Goal: Share content

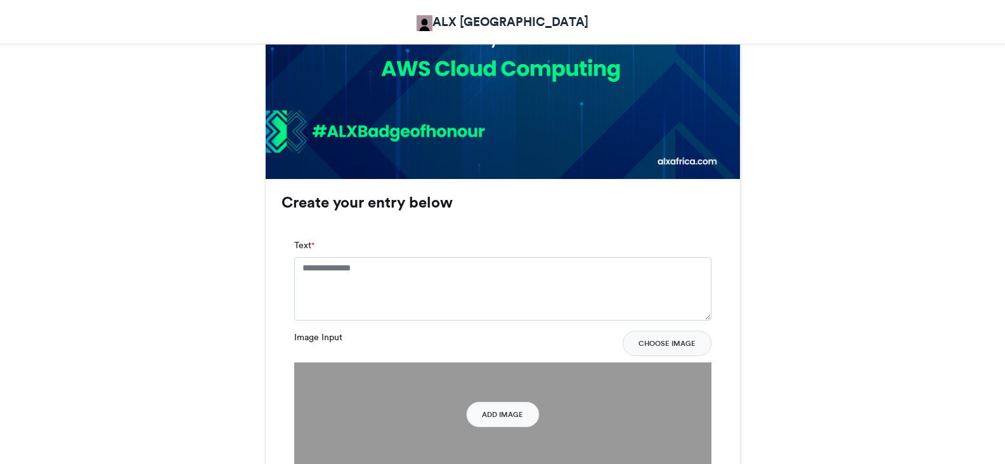
scroll to position [720, 0]
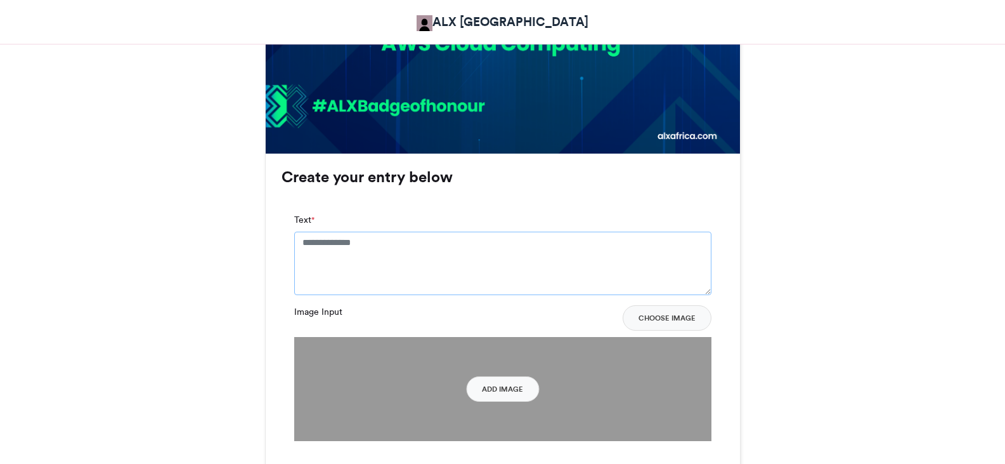
click at [421, 256] on textarea "Text *" at bounding box center [502, 262] width 417 height 63
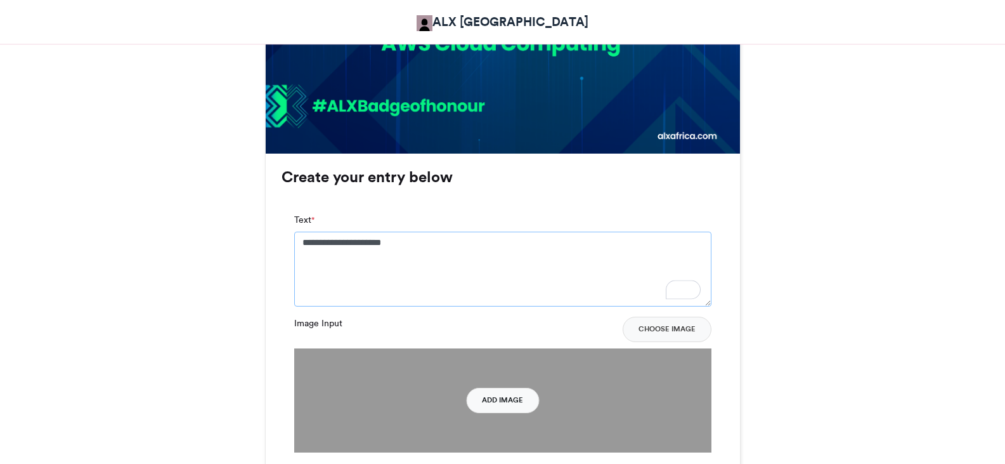
type textarea "**********"
click at [522, 402] on button "Add Image" at bounding box center [502, 399] width 73 height 25
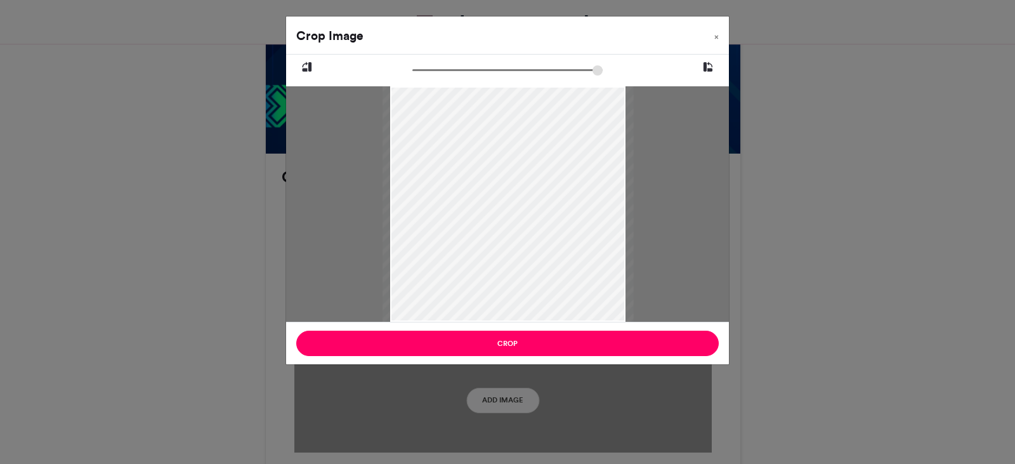
drag, startPoint x: 417, startPoint y: 68, endPoint x: 425, endPoint y: 69, distance: 9.0
type input "******"
click at [425, 69] on input "zoom" at bounding box center [507, 70] width 190 height 12
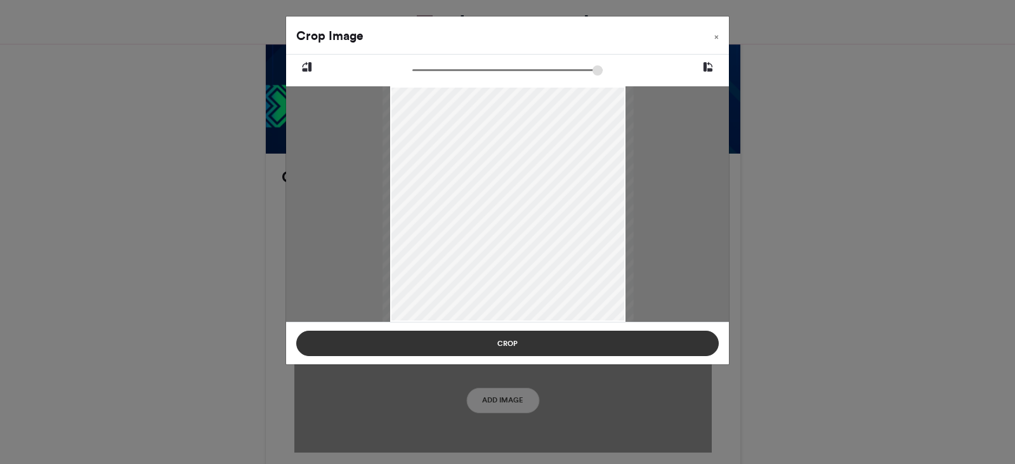
click at [545, 339] on button "Crop" at bounding box center [507, 342] width 422 height 25
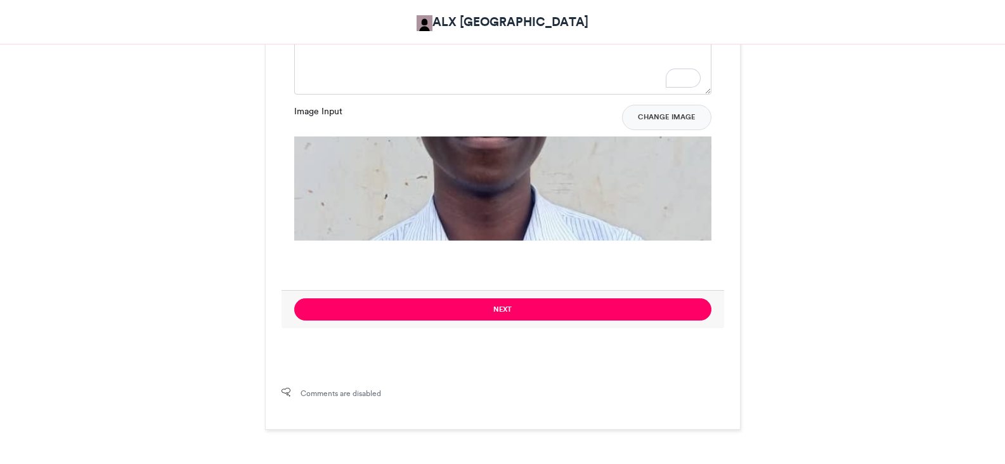
scroll to position [945, 0]
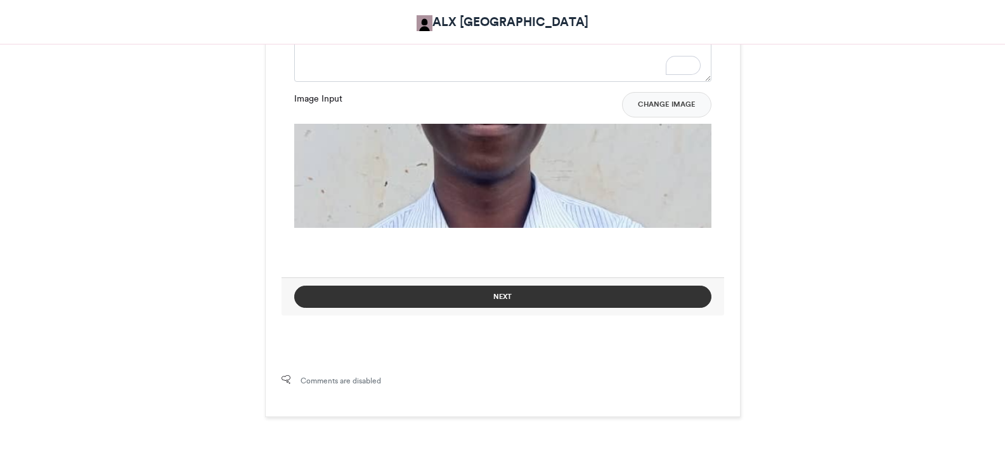
click at [680, 294] on button "Next" at bounding box center [502, 296] width 417 height 22
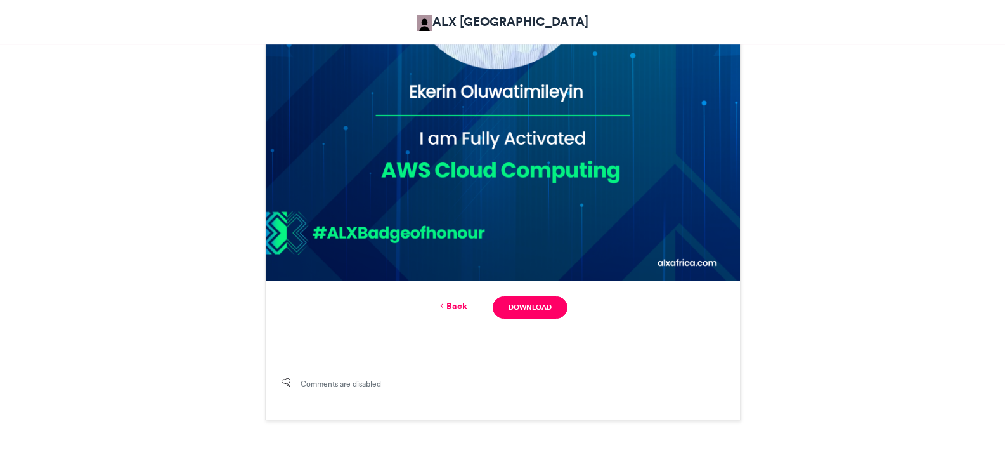
scroll to position [605, 0]
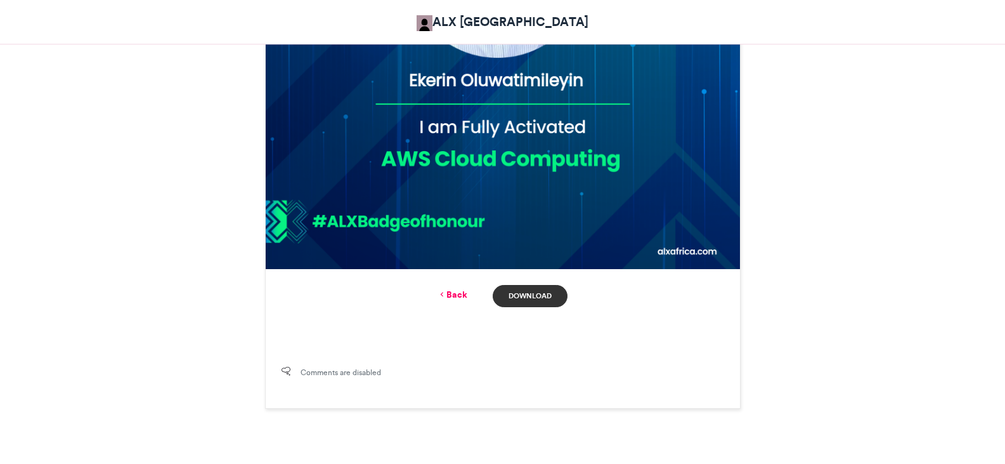
click at [547, 304] on link "Download" at bounding box center [530, 296] width 74 height 22
click at [763, 234] on div "ALX Activation Badge of Honour ALX [GEOGRAPHIC_DATA] [DATE] 98 Views 32 Entries…" at bounding box center [502, 4] width 723 height 810
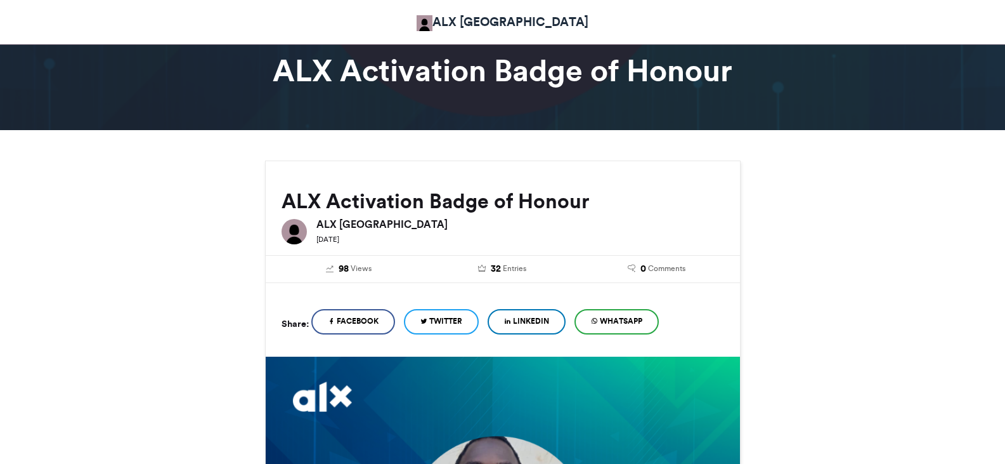
scroll to position [0, 0]
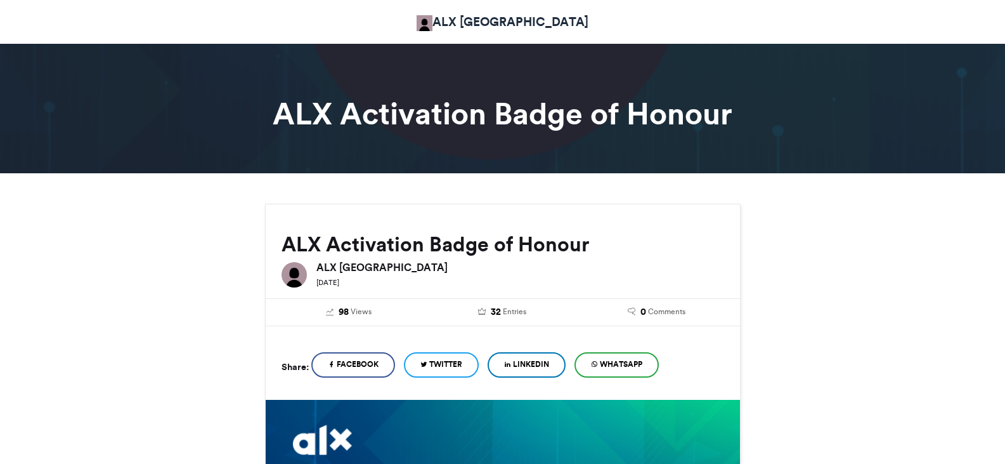
click at [534, 357] on link "LinkedIn" at bounding box center [527, 364] width 78 height 25
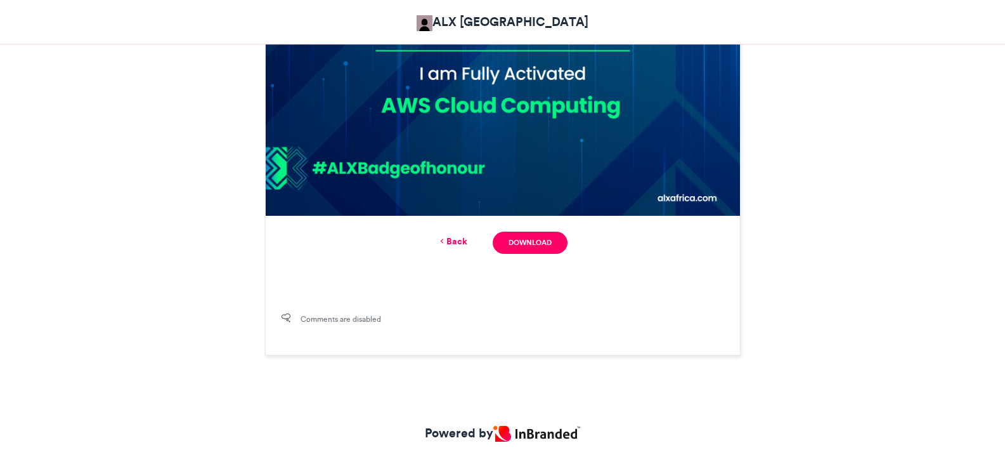
scroll to position [659, 0]
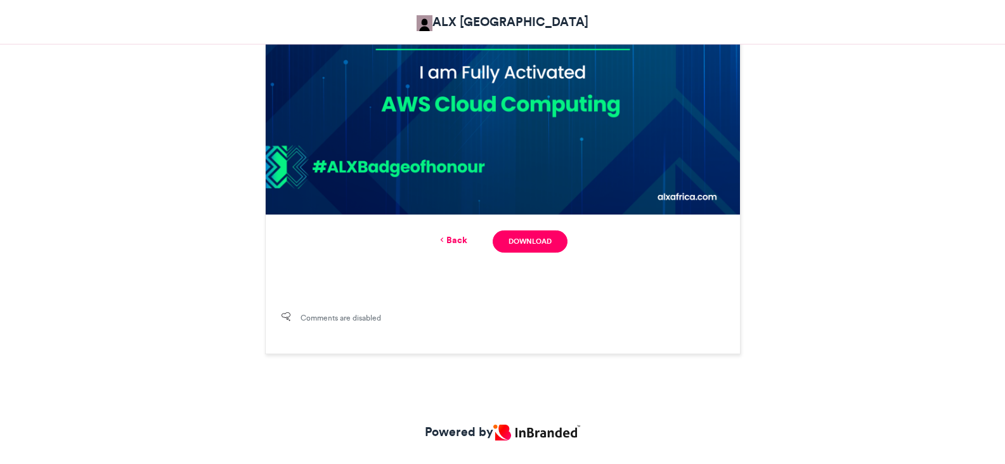
click at [454, 238] on link "Back" at bounding box center [453, 239] width 30 height 13
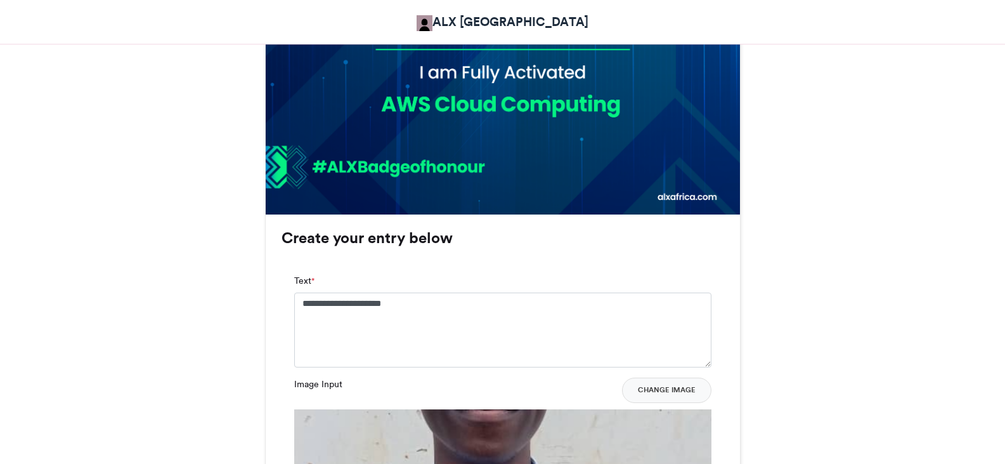
scroll to position [981, 0]
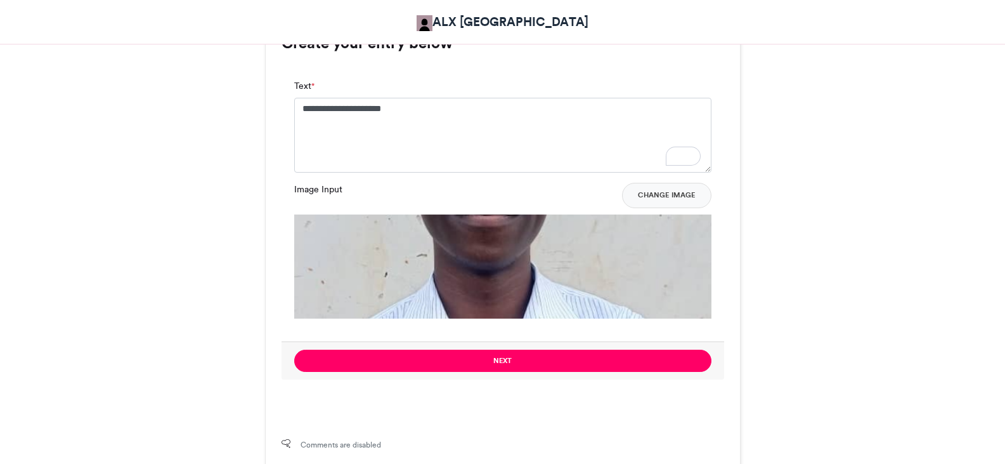
scroll to position [880, 0]
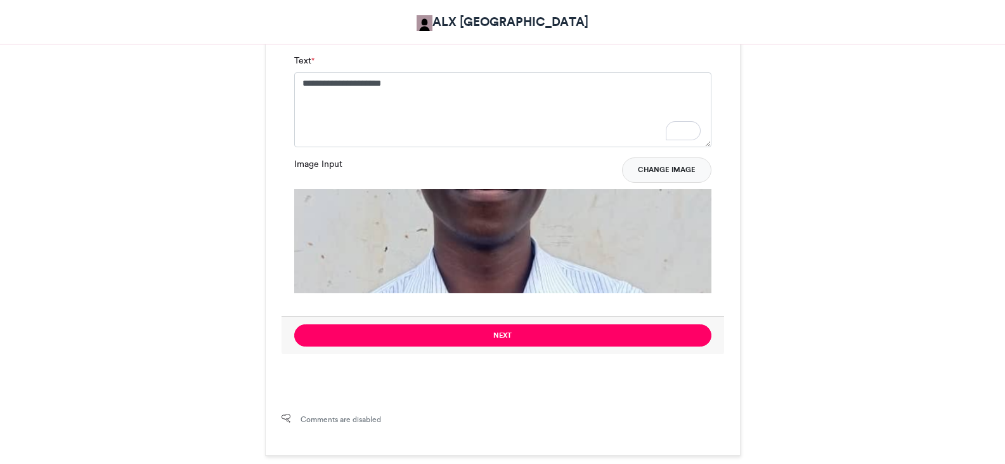
click at [694, 171] on button "Change Image" at bounding box center [666, 169] width 89 height 25
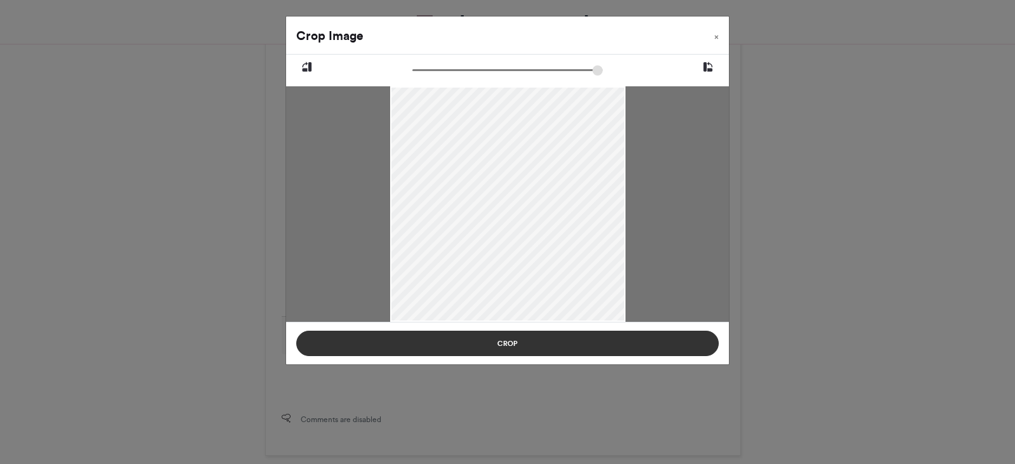
click at [636, 334] on button "Crop" at bounding box center [507, 342] width 422 height 25
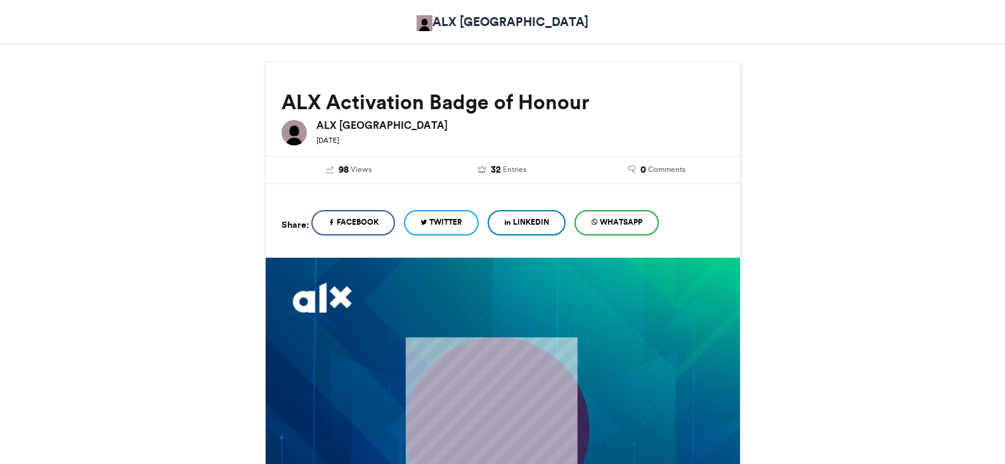
scroll to position [119, 0]
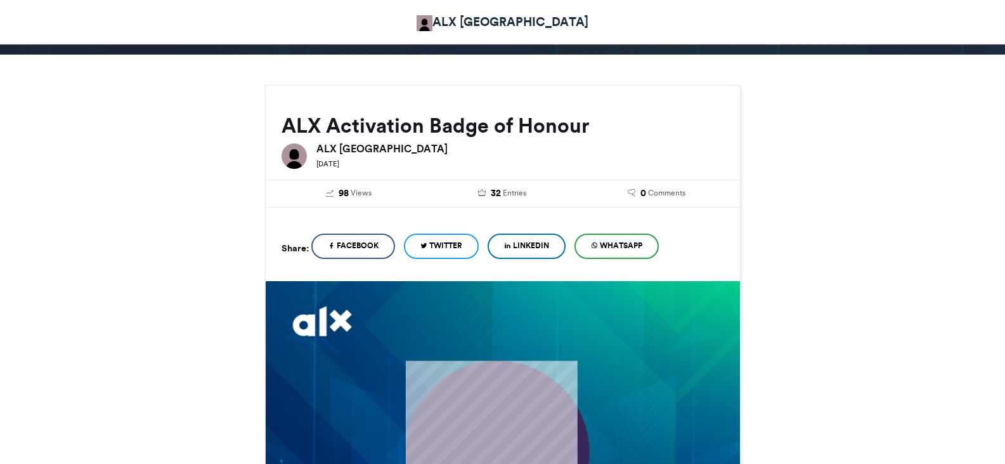
click at [528, 242] on span "LinkedIn" at bounding box center [531, 245] width 36 height 11
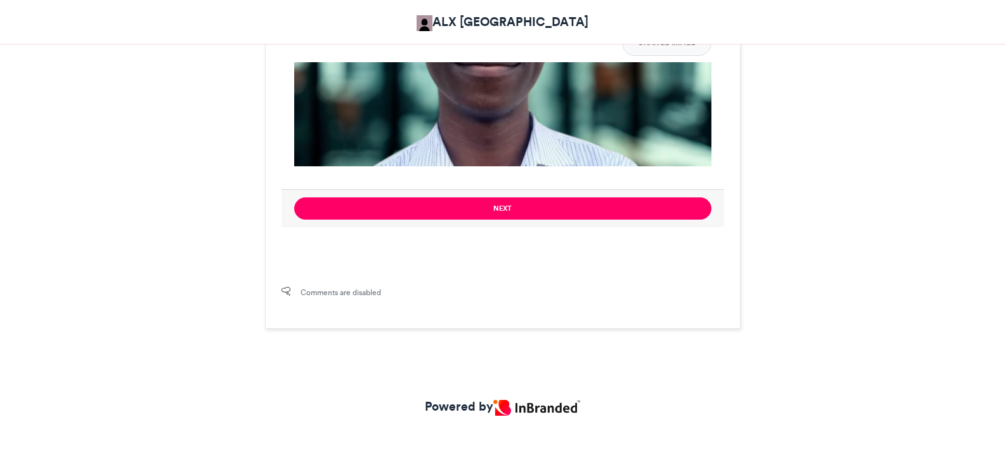
scroll to position [1010, 0]
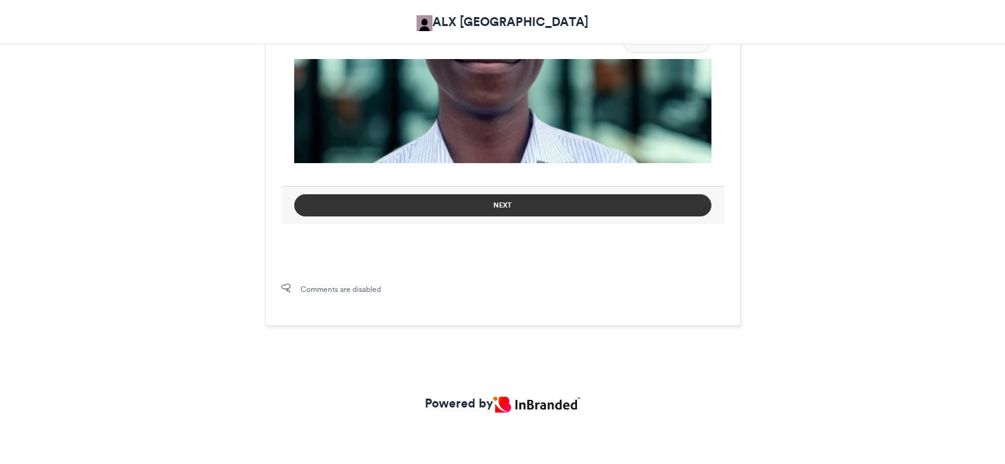
click at [658, 200] on button "Next" at bounding box center [502, 205] width 417 height 22
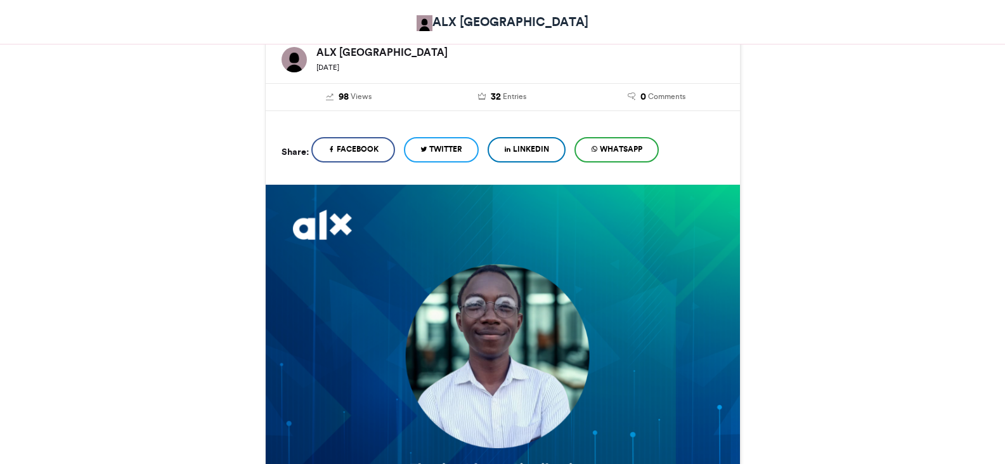
scroll to position [205, 0]
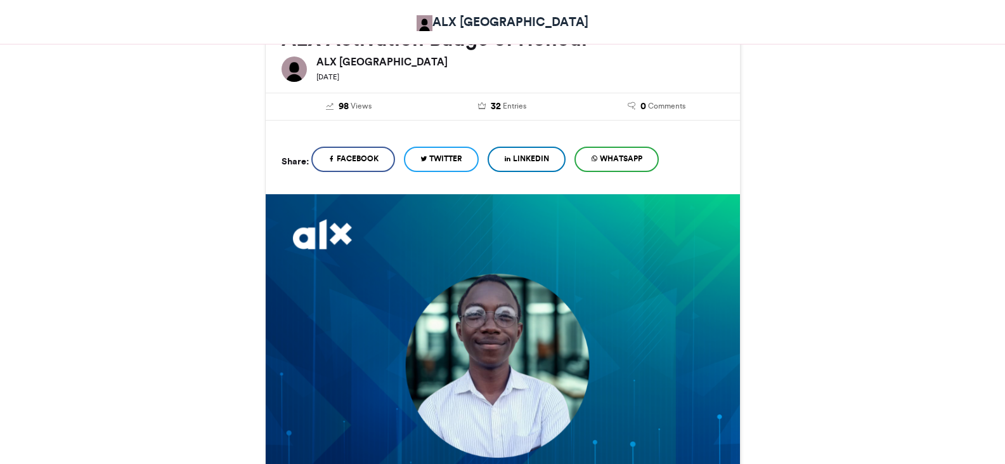
click at [547, 160] on span "LinkedIn" at bounding box center [531, 158] width 36 height 11
click at [623, 158] on span "WhatsApp" at bounding box center [621, 158] width 42 height 11
click at [634, 170] on link "WhatsApp" at bounding box center [617, 158] width 84 height 25
click at [771, 235] on div "ALX Activation Badge of Honour ALX [GEOGRAPHIC_DATA] [DATE] 98 Views 32 Entries…" at bounding box center [502, 403] width 723 height 810
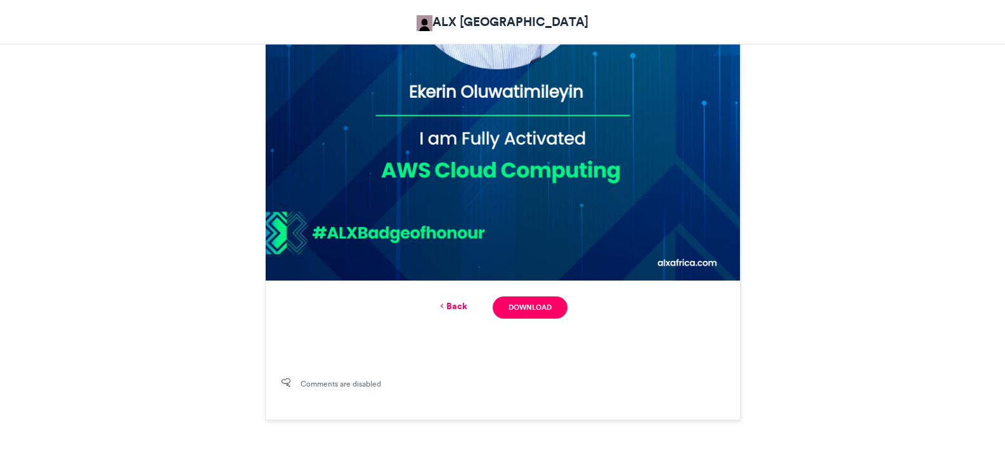
scroll to position [611, 0]
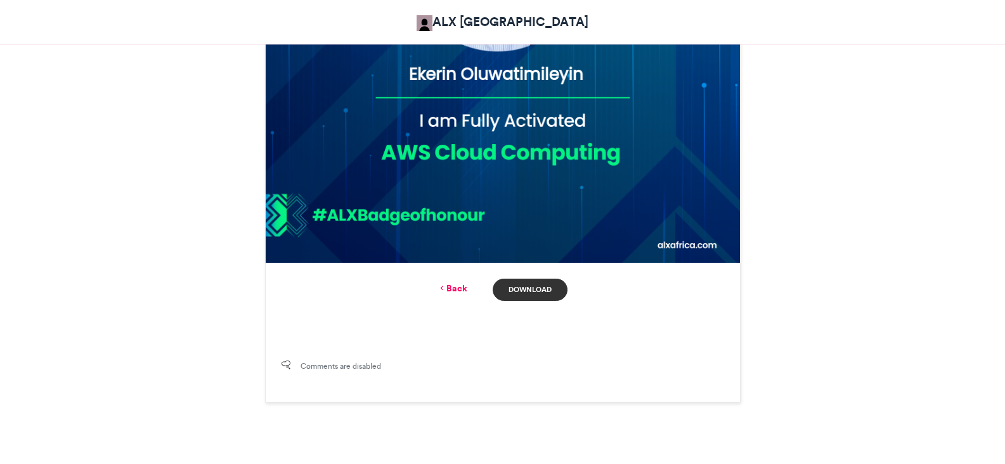
click at [541, 285] on link "Download" at bounding box center [530, 289] width 74 height 22
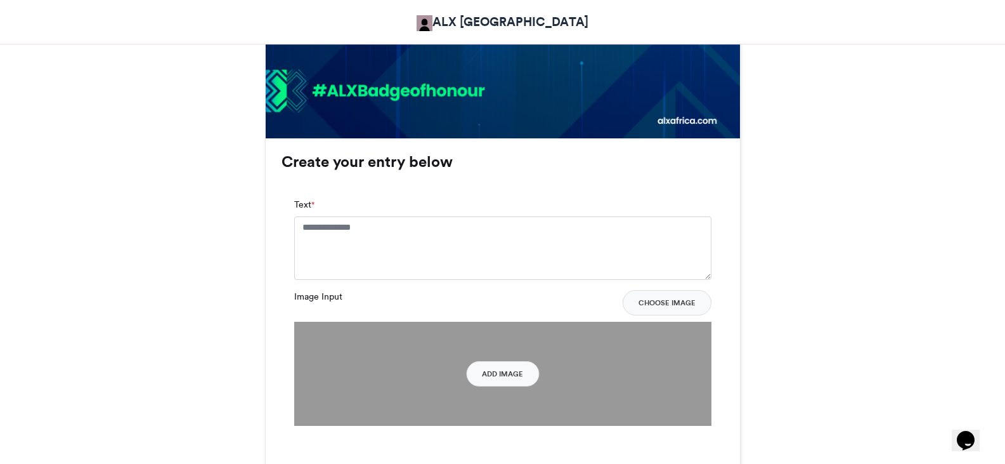
scroll to position [761, 0]
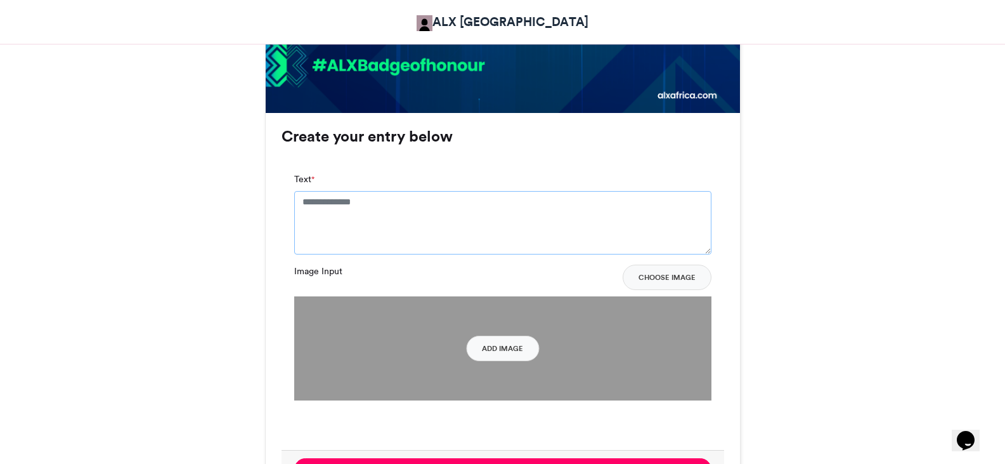
click at [359, 204] on textarea "Text *" at bounding box center [502, 222] width 417 height 63
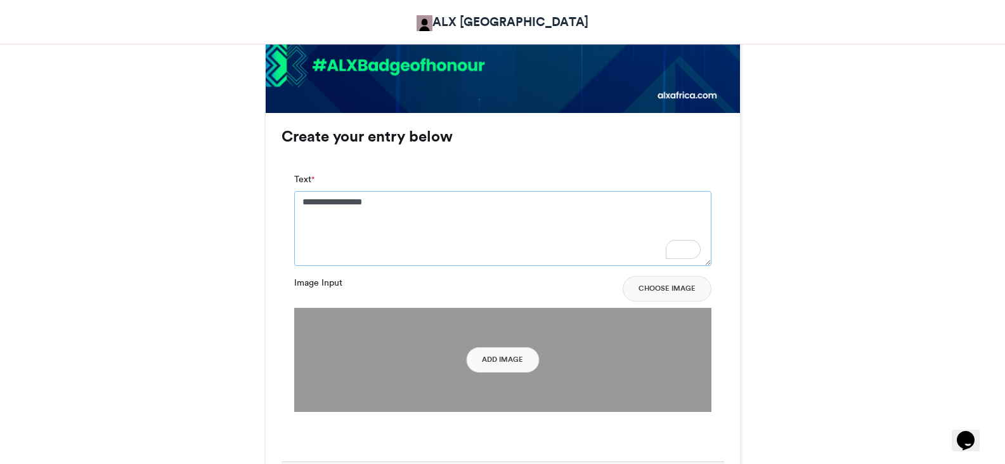
type textarea "**********"
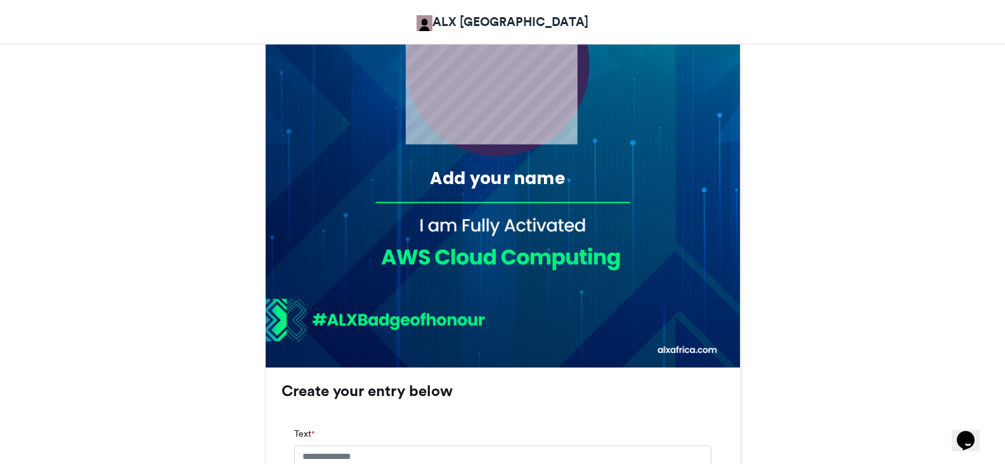
scroll to position [507, 0]
